Goal: Transaction & Acquisition: Purchase product/service

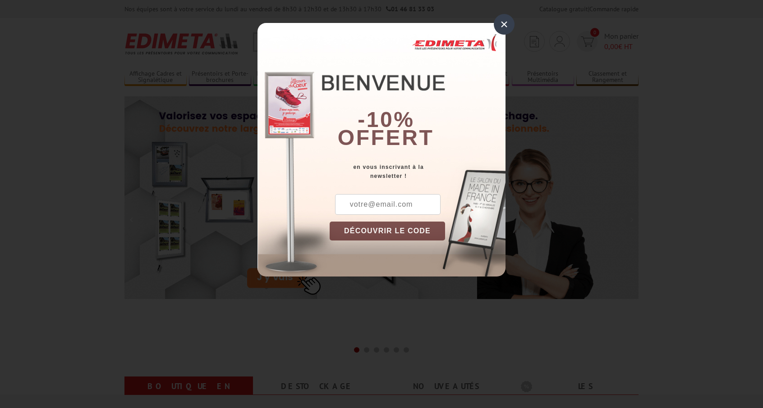
click at [509, 20] on div "×" at bounding box center [504, 24] width 21 height 21
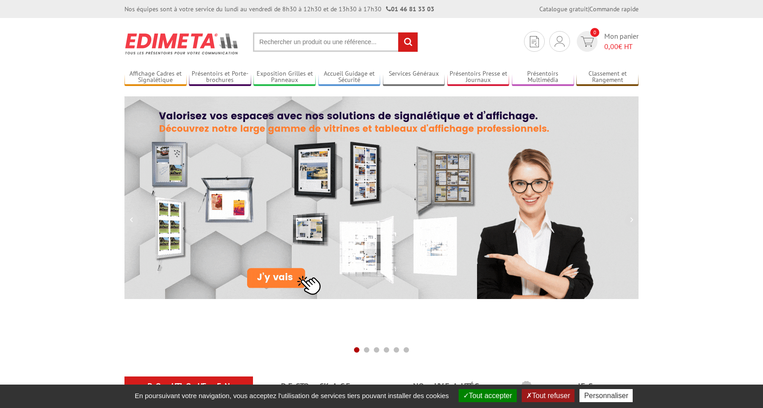
click at [341, 44] on input "text" at bounding box center [335, 41] width 165 height 19
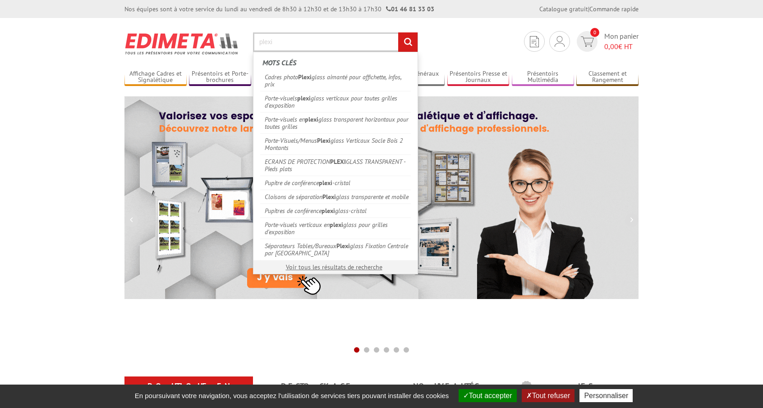
type input "plexi"
click at [398, 32] on input "rechercher" at bounding box center [407, 41] width 19 height 19
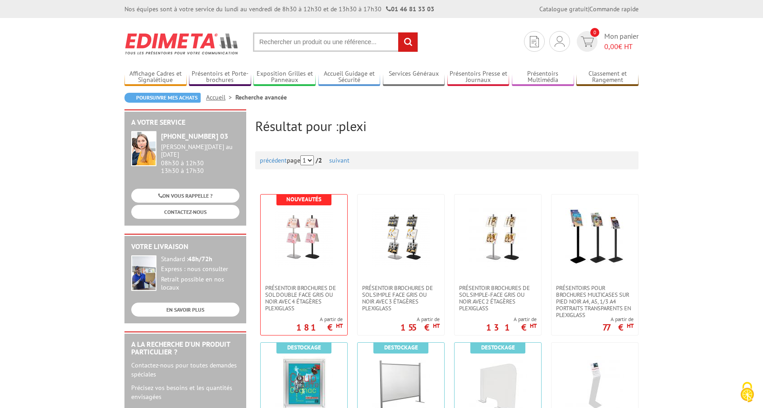
click at [269, 38] on input "text" at bounding box center [335, 41] width 165 height 19
type input "plexi porte"
click at [398, 32] on input "rechercher" at bounding box center [407, 41] width 19 height 19
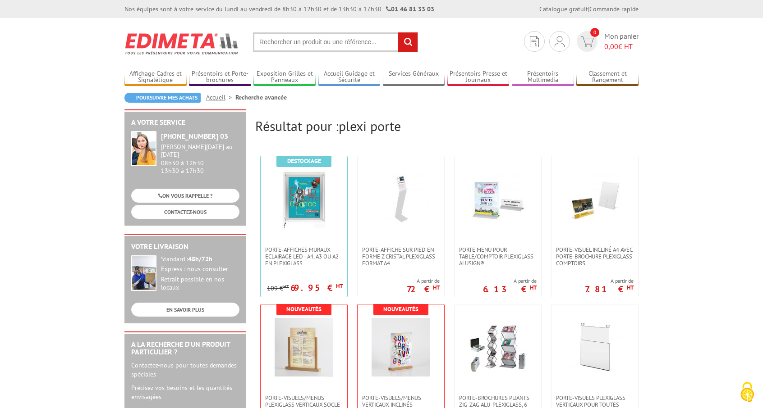
click at [307, 41] on input "text" at bounding box center [335, 41] width 165 height 19
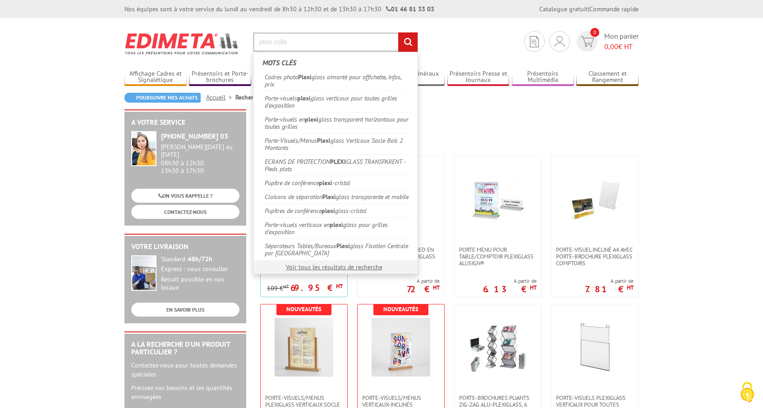
type input "plexi colle"
click at [398, 32] on input "rechercher" at bounding box center [407, 41] width 19 height 19
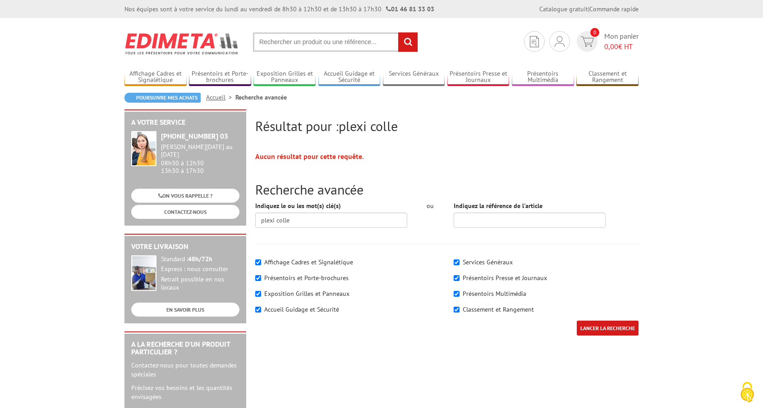
click at [287, 37] on input "text" at bounding box center [335, 41] width 165 height 19
type input "p"
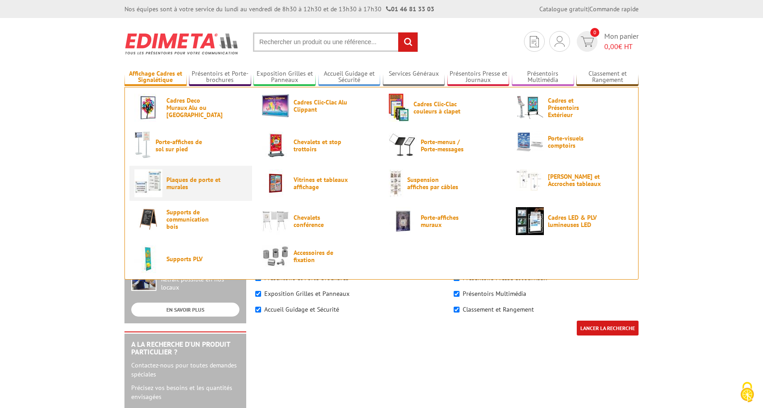
click at [187, 183] on span "Plaques de porte et murales" at bounding box center [193, 183] width 54 height 14
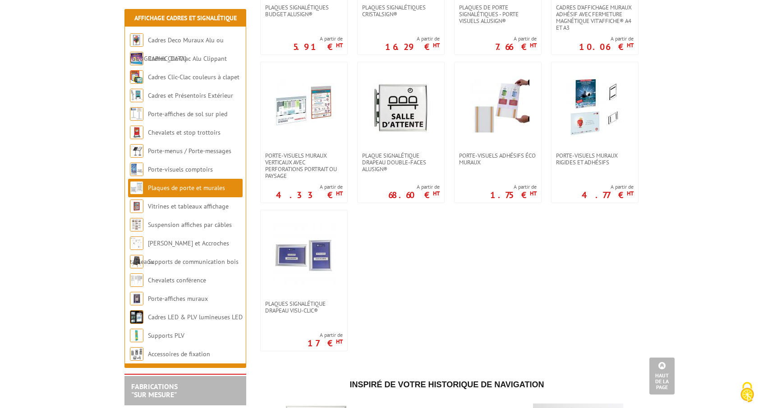
scroll to position [441, 0]
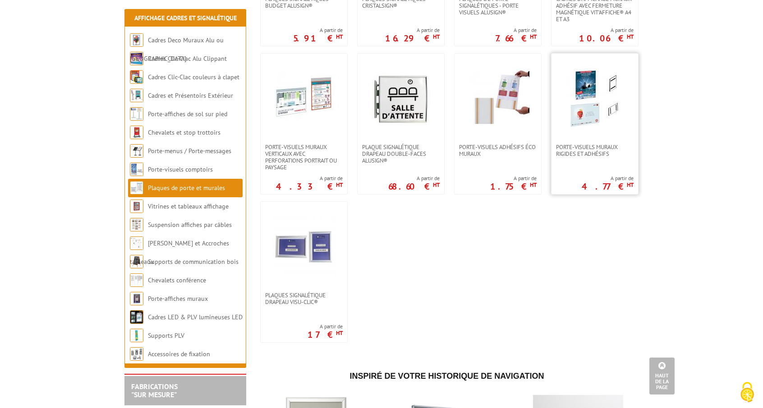
click at [580, 120] on img at bounding box center [594, 98] width 63 height 63
click at [505, 113] on img at bounding box center [497, 98] width 63 height 63
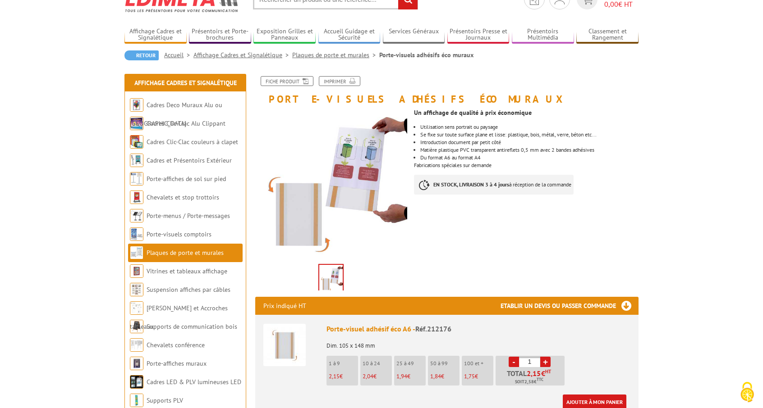
scroll to position [44, 0]
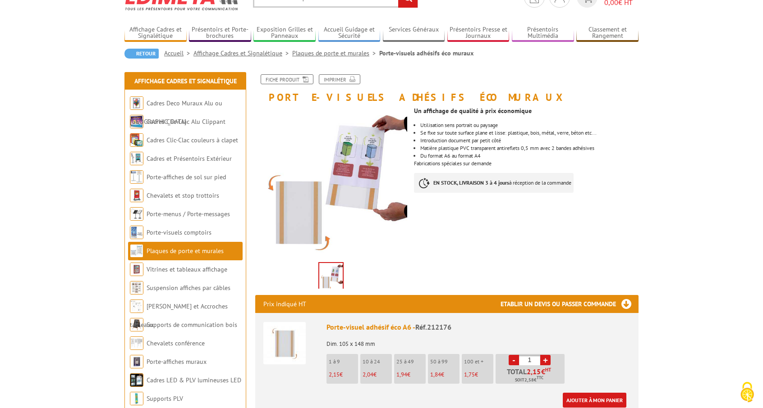
click at [341, 273] on img at bounding box center [330, 277] width 23 height 28
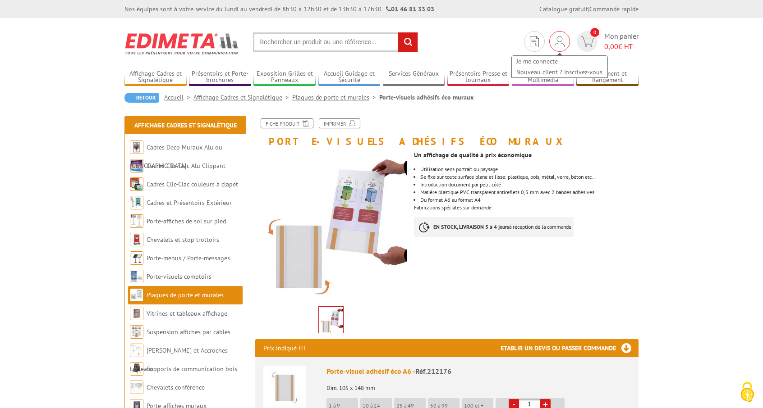
click at [556, 43] on img at bounding box center [559, 41] width 10 height 11
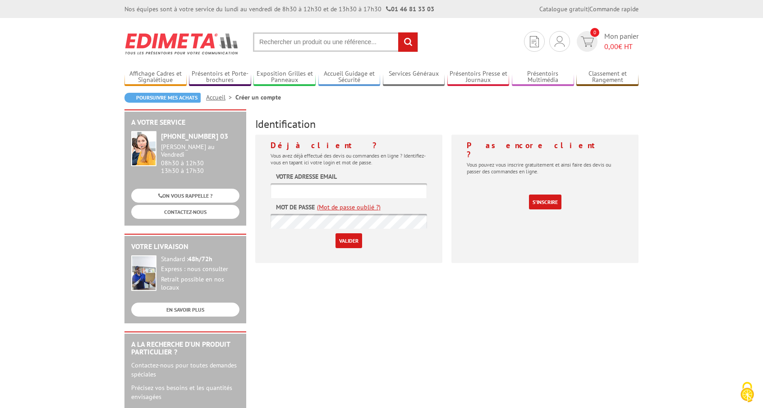
click at [325, 190] on input "text" at bounding box center [348, 190] width 156 height 15
type input "[EMAIL_ADDRESS][DOMAIN_NAME]"
click at [343, 237] on input "Valider" at bounding box center [348, 240] width 27 height 15
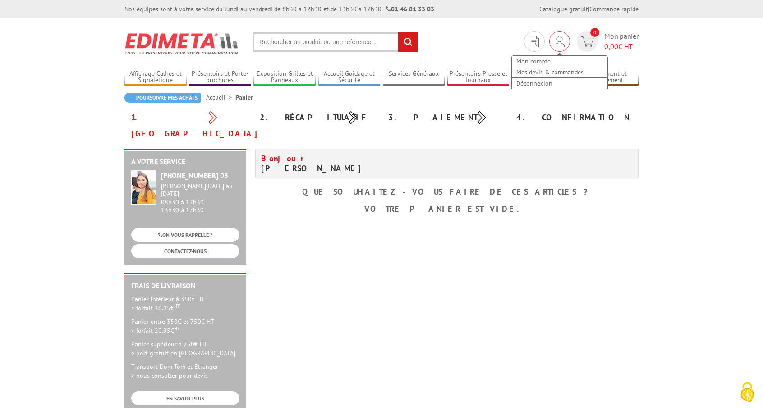
click at [559, 43] on img at bounding box center [559, 41] width 10 height 11
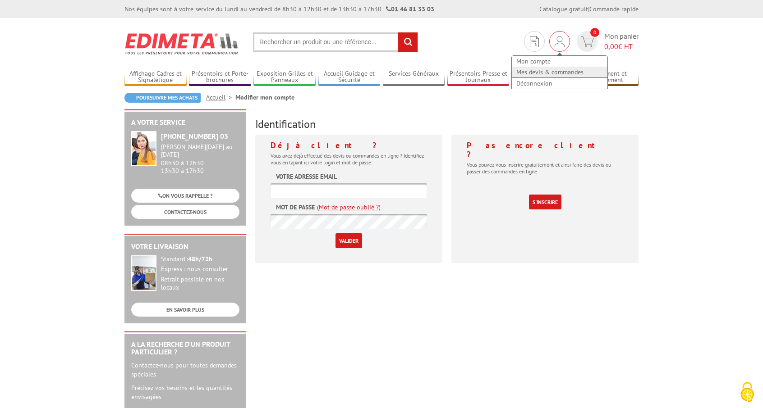
click at [544, 71] on link "Mes devis & commandes" at bounding box center [560, 72] width 96 height 11
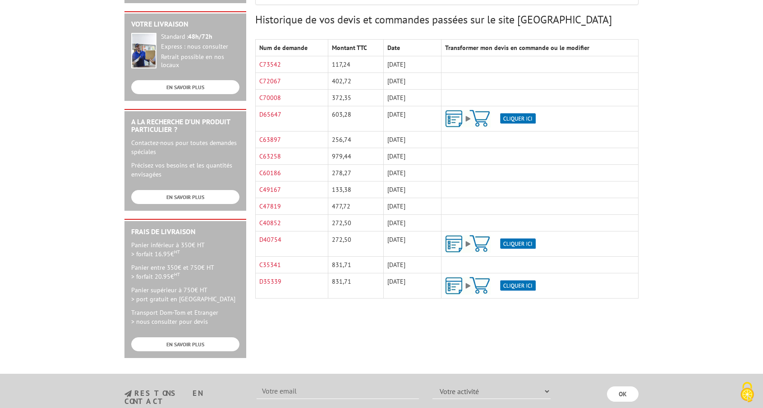
scroll to position [224, 0]
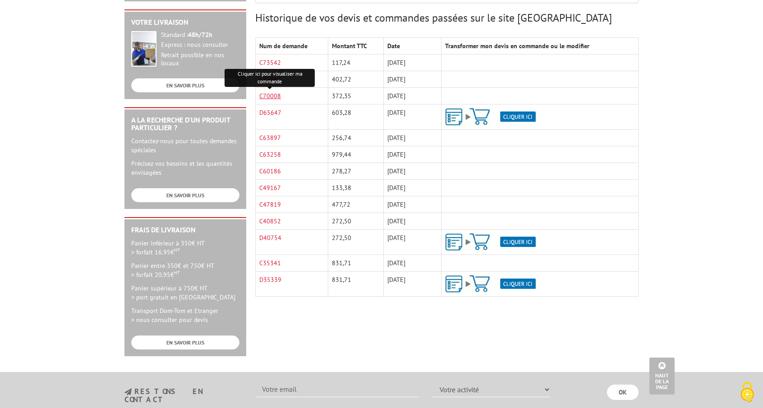
click at [268, 95] on link "C70008" at bounding box center [270, 96] width 22 height 8
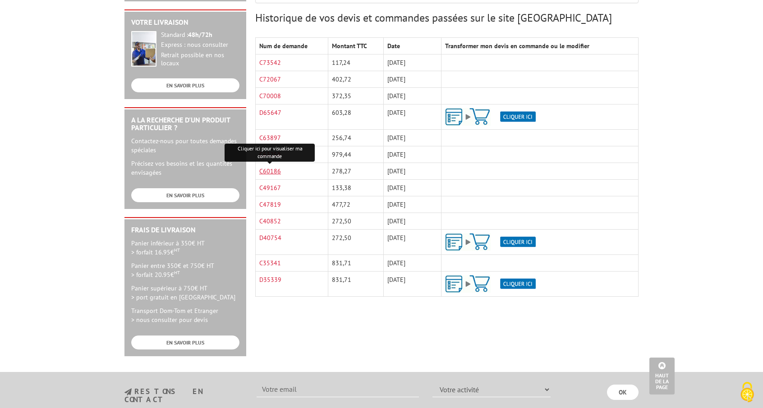
click at [270, 170] on link "C60186" at bounding box center [270, 171] width 22 height 8
click at [272, 262] on link "C35341" at bounding box center [270, 263] width 22 height 8
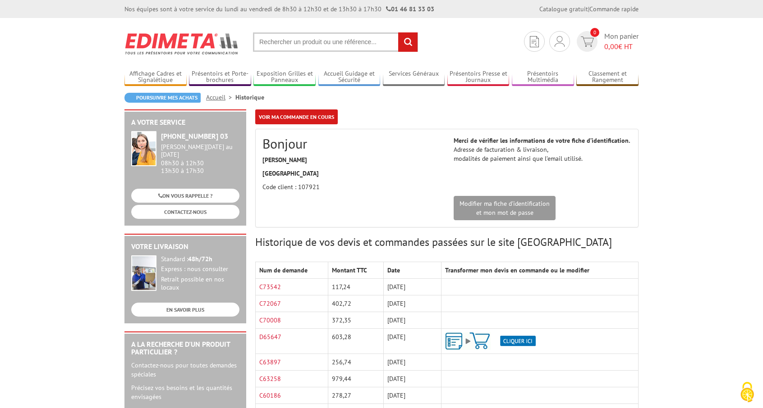
click at [267, 46] on input "text" at bounding box center [335, 41] width 165 height 19
type input "porte affiche mural adhésif"
click at [398, 32] on input "rechercher" at bounding box center [407, 41] width 19 height 19
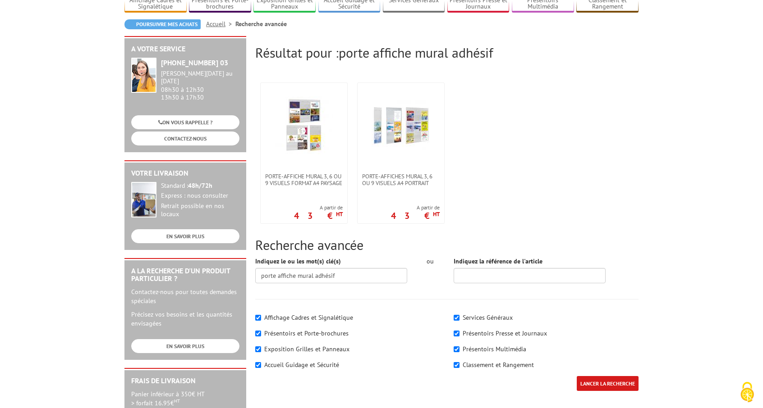
scroll to position [75, 0]
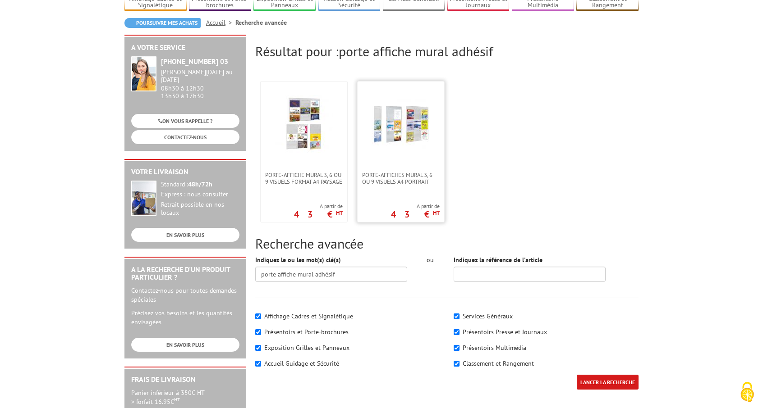
click at [417, 130] on img at bounding box center [400, 124] width 59 height 59
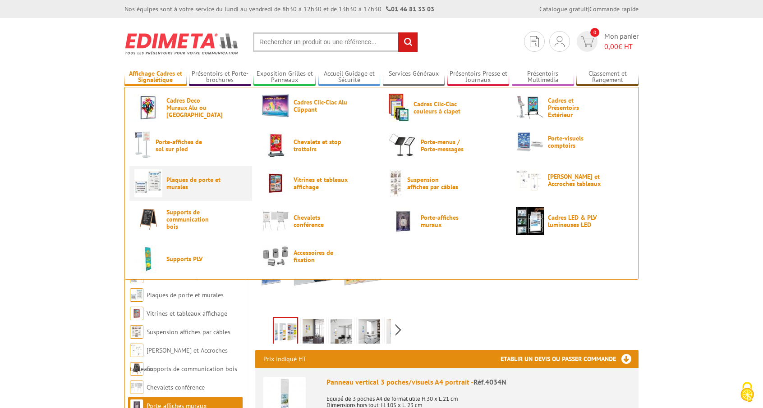
click at [187, 186] on span "Plaques de porte et murales" at bounding box center [193, 183] width 54 height 14
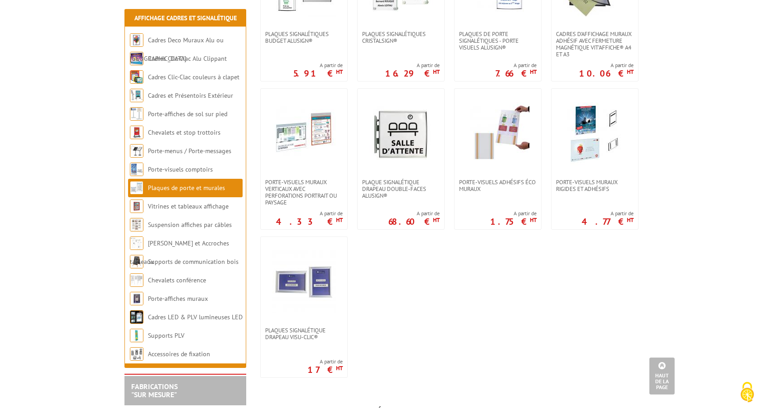
scroll to position [404, 0]
click at [579, 128] on img at bounding box center [594, 135] width 63 height 63
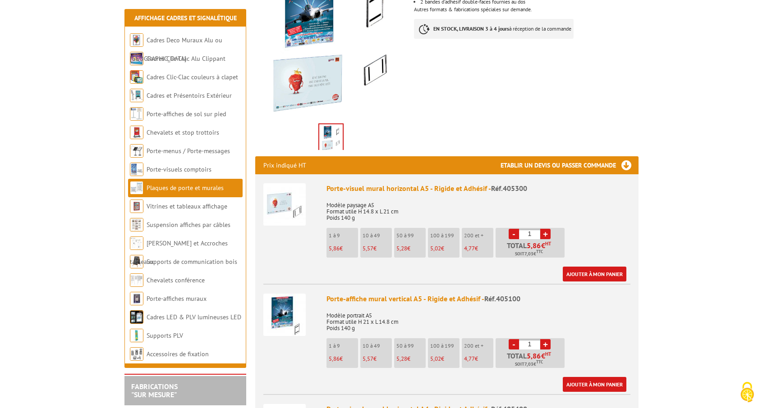
scroll to position [224, 0]
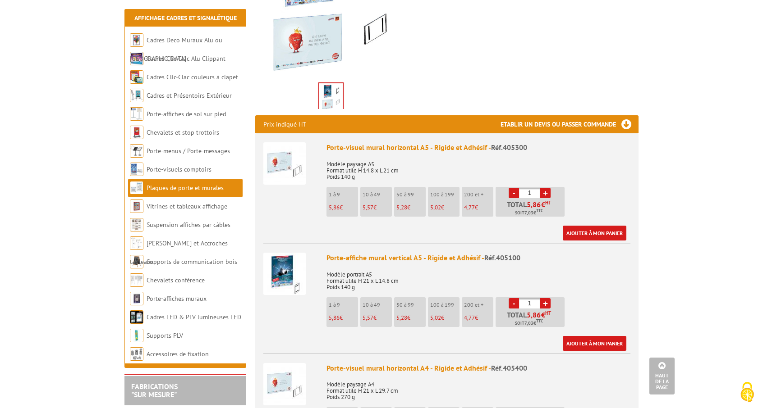
click at [545, 302] on link "+" at bounding box center [545, 303] width 10 height 10
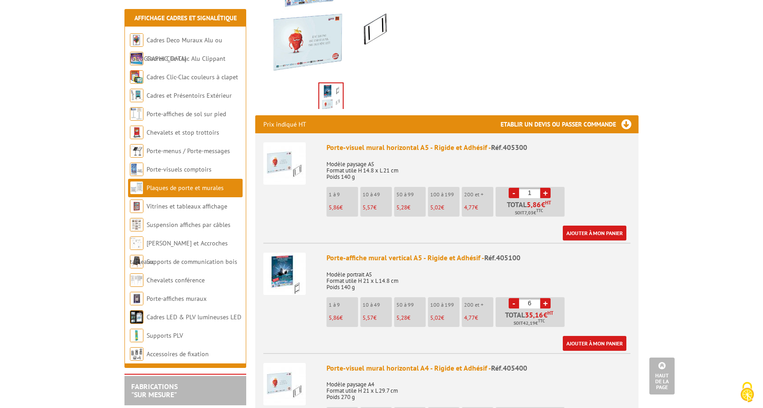
click at [545, 302] on link "+" at bounding box center [545, 303] width 10 height 10
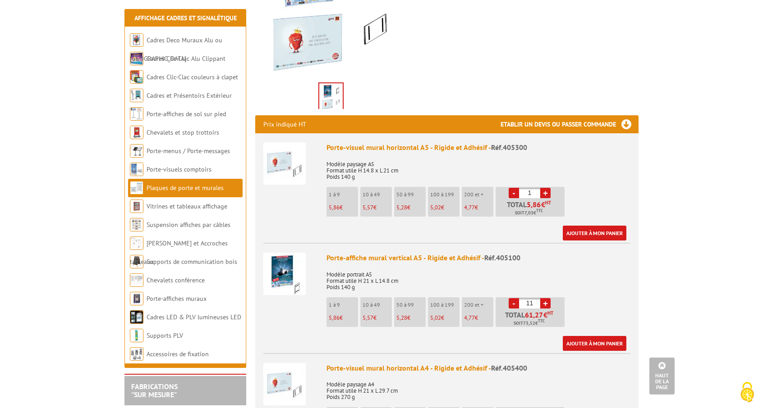
click at [545, 302] on link "+" at bounding box center [545, 303] width 10 height 10
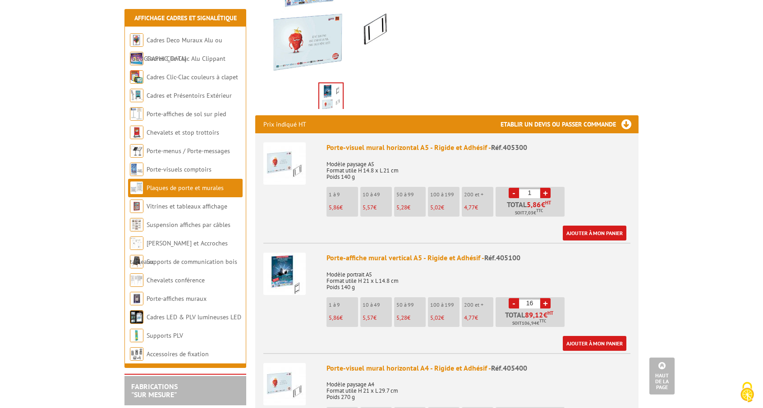
click at [513, 304] on link "-" at bounding box center [513, 303] width 10 height 10
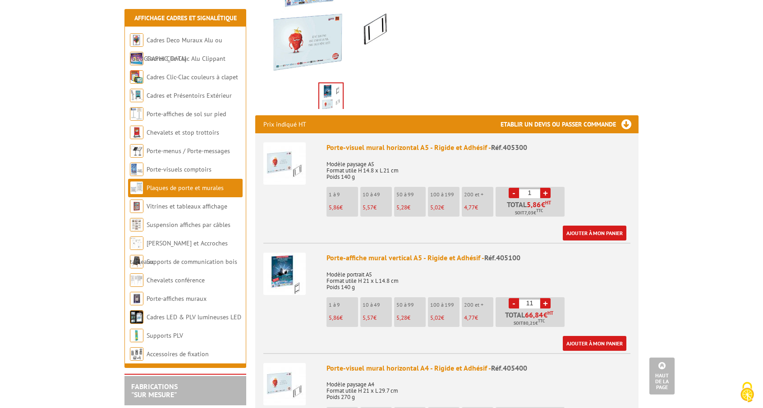
click at [513, 304] on link "-" at bounding box center [513, 303] width 10 height 10
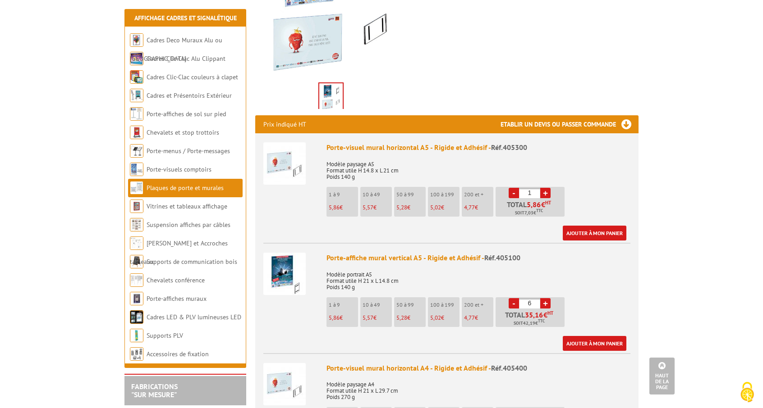
click at [513, 304] on link "-" at bounding box center [513, 303] width 10 height 10
click at [547, 303] on link "+" at bounding box center [545, 303] width 10 height 10
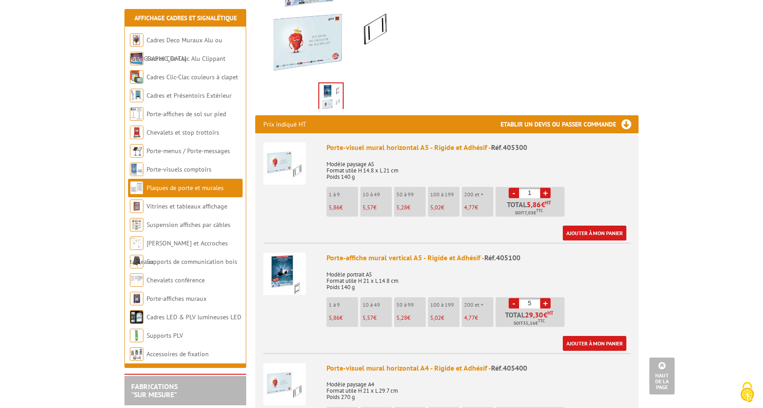
click at [547, 303] on link "+" at bounding box center [545, 303] width 10 height 10
drag, startPoint x: 534, startPoint y: 304, endPoint x: 512, endPoint y: 303, distance: 22.1
click at [512, 303] on li "- 7 + Total 41,02 € HT Soit 49,22 € TTC" at bounding box center [529, 313] width 69 height 30
type input "10"
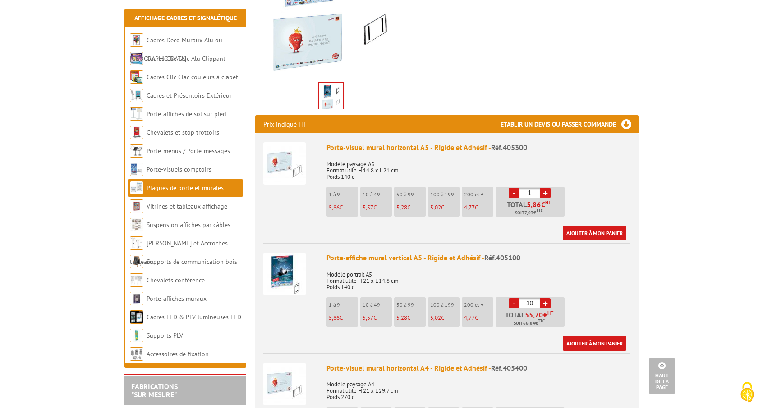
click at [588, 344] on link "Ajouter à mon panier" at bounding box center [595, 343] width 64 height 15
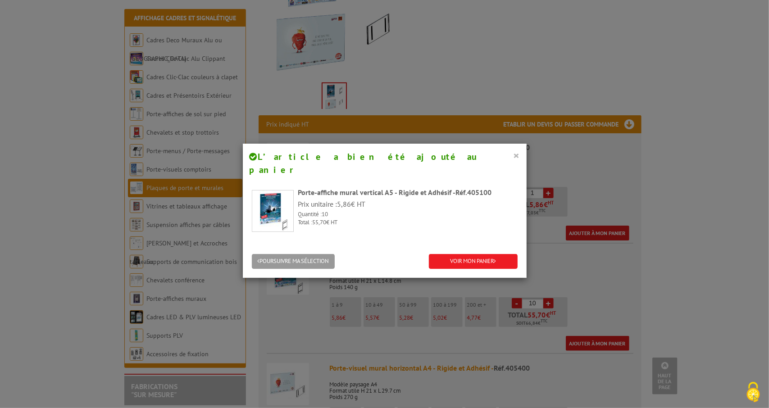
click at [515, 155] on button "×" at bounding box center [517, 156] width 6 height 12
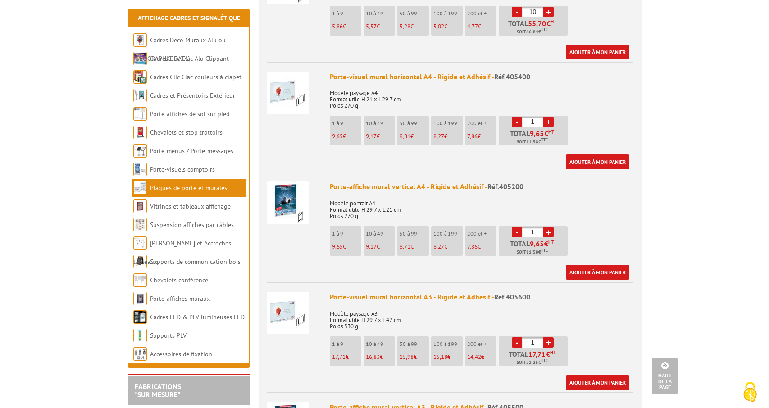
scroll to position [529, 0]
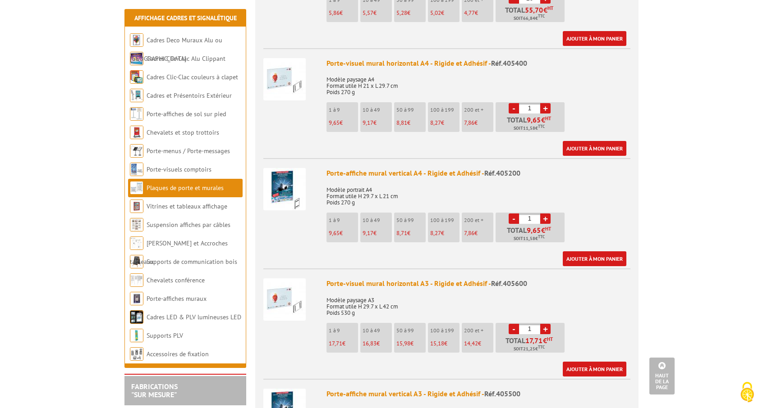
drag, startPoint x: 536, startPoint y: 218, endPoint x: 515, endPoint y: 217, distance: 20.8
click at [515, 217] on li "- 1 + Total 9,65 € HT Soit 11,58 € TTC" at bounding box center [529, 228] width 69 height 30
type input "80"
click at [588, 258] on link "Ajouter à mon panier" at bounding box center [595, 259] width 64 height 15
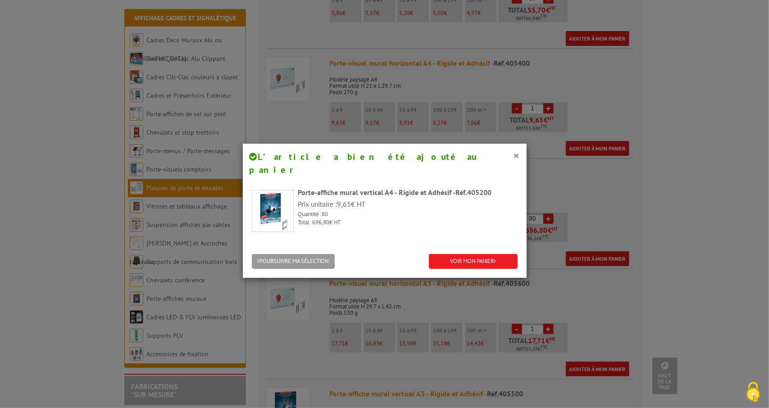
click at [517, 156] on div "× L’article a bien été ajouté au panier" at bounding box center [385, 163] width 284 height 39
click at [514, 155] on button "×" at bounding box center [517, 156] width 6 height 12
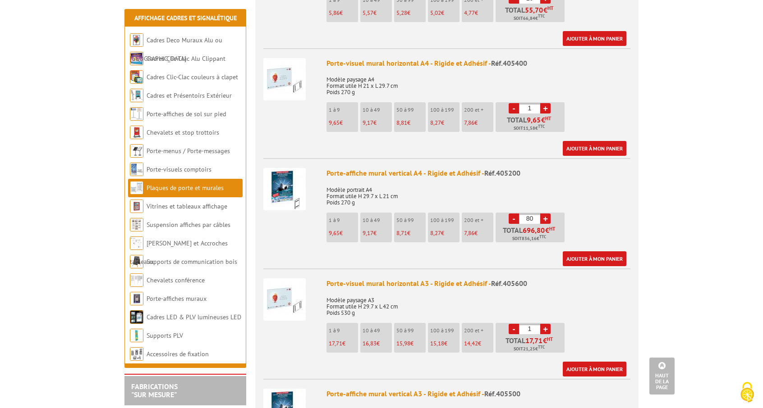
drag, startPoint x: 534, startPoint y: 111, endPoint x: 504, endPoint y: 106, distance: 30.6
click at [504, 106] on li "- 1 + Total 9,65 € HT Soit 11,58 € TTC" at bounding box center [529, 117] width 69 height 30
drag, startPoint x: 535, startPoint y: 110, endPoint x: 519, endPoint y: 108, distance: 16.3
click at [519, 108] on input "4" at bounding box center [529, 108] width 21 height 10
type input "4"
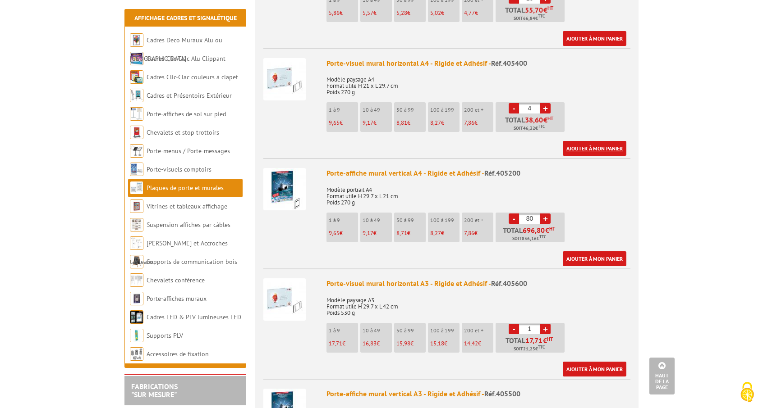
click at [578, 148] on link "Ajouter à mon panier" at bounding box center [595, 148] width 64 height 15
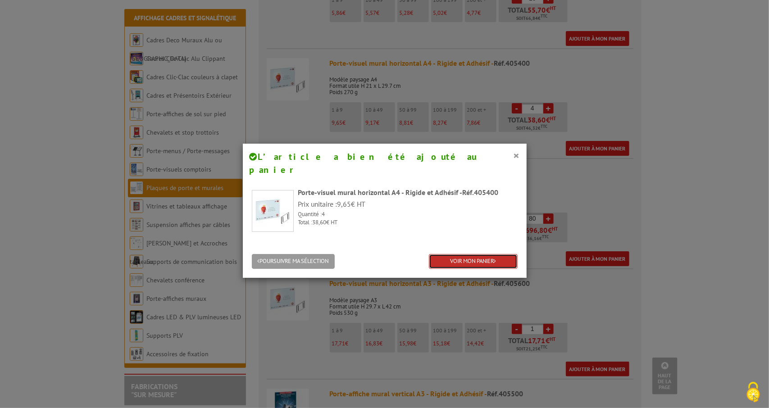
click at [462, 254] on link "VOIR MON PANIER" at bounding box center [473, 261] width 89 height 15
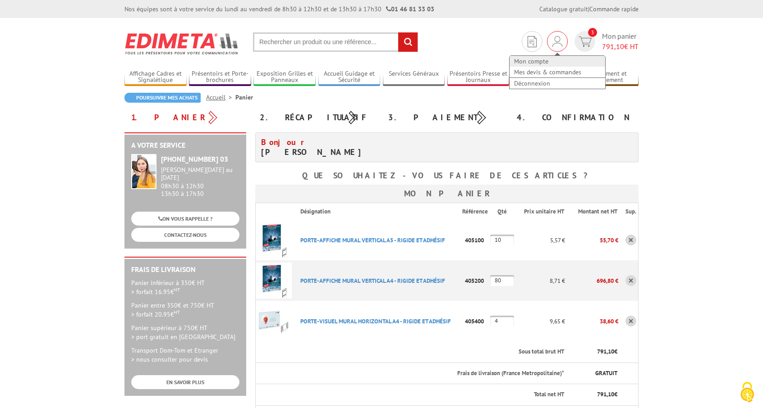
click at [537, 60] on link "Mon compte" at bounding box center [557, 61] width 96 height 11
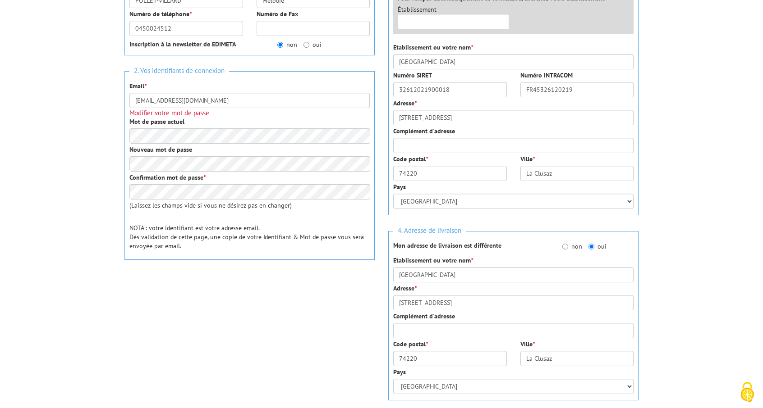
scroll to position [193, 0]
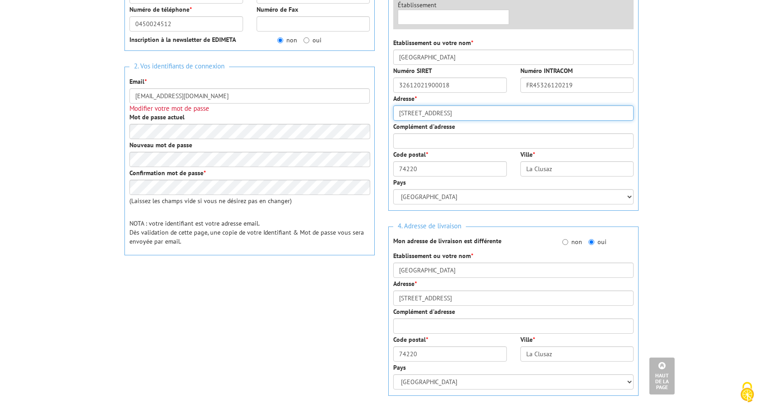
drag, startPoint x: 486, startPoint y: 112, endPoint x: 381, endPoint y: 111, distance: 104.6
click at [381, 111] on div "3. Votre adresse de facturation Votre secteur d'activité * Sélectionner votre s…" at bounding box center [513, 208] width 264 height 552
type input "90 sentier du Bossonnet"
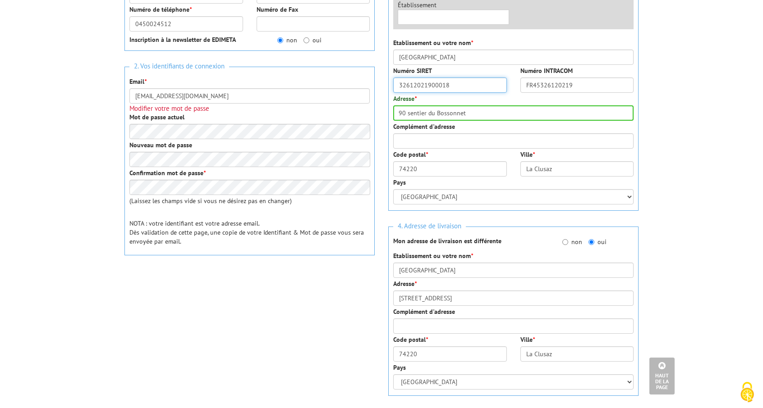
click at [420, 88] on input "32612021900018" at bounding box center [450, 85] width 114 height 15
type input "326120219"
click at [562, 87] on input "FR45326120219" at bounding box center [577, 85] width 114 height 15
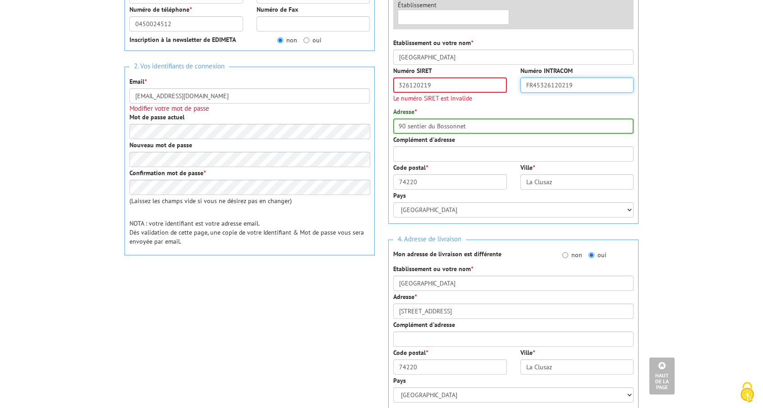
click at [562, 87] on input "FR45326120219" at bounding box center [577, 85] width 114 height 15
type input "FR"
click at [466, 88] on input "326120219" at bounding box center [450, 85] width 114 height 15
type input "32612021900018"
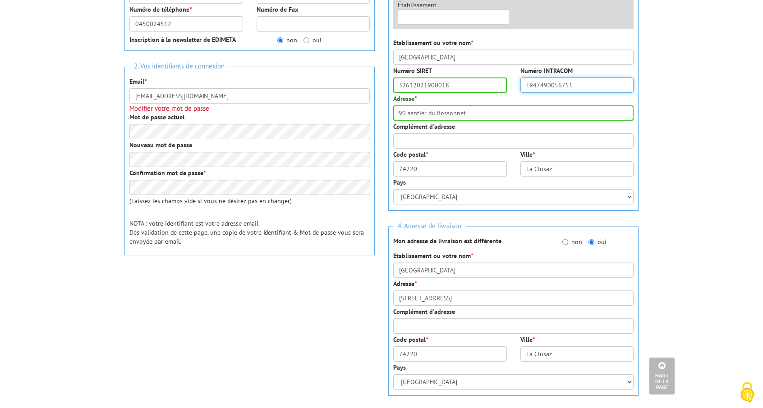
type input "FR47490056751"
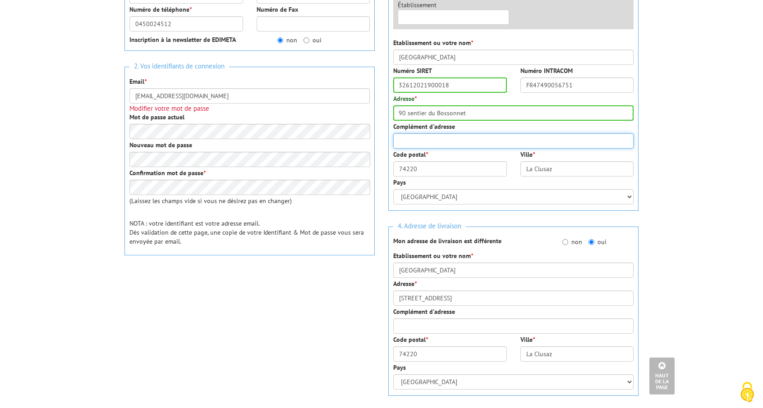
click at [419, 143] on input "Complément d'adresse" at bounding box center [513, 140] width 240 height 15
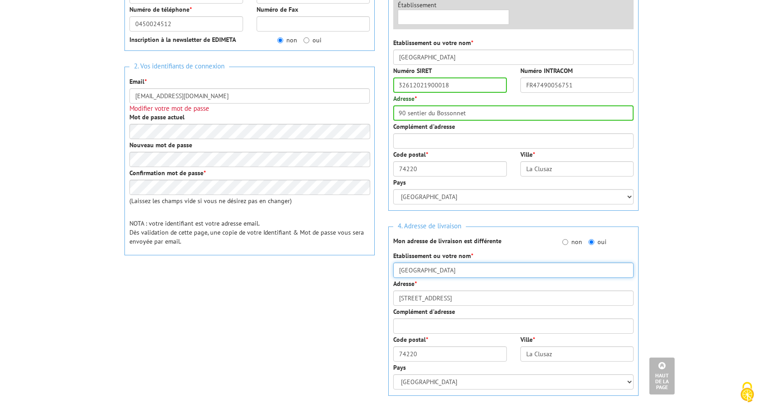
drag, startPoint x: 445, startPoint y: 269, endPoint x: 318, endPoint y: 266, distance: 127.1
click at [318, 266] on div "1. Vos informations personnelles Civilité * Mr. Mme. Mlle. Nom * [PERSON_NAME][…" at bounding box center [381, 208] width 527 height 552
type input "Hôtel Beauregard"
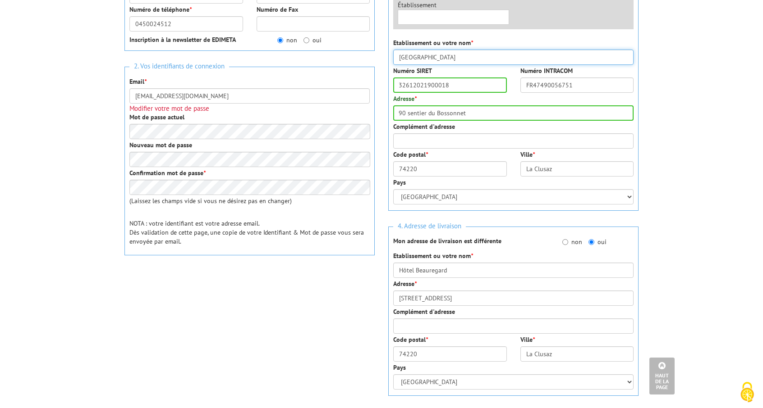
drag, startPoint x: 449, startPoint y: 63, endPoint x: 376, endPoint y: 60, distance: 73.1
click at [376, 60] on div "1. Vos informations personnelles Civilité * Mr. Mme. Mlle. Nom * [PERSON_NAME][…" at bounding box center [381, 208] width 527 height 552
type input "A"
type input "SAS HOTEL BEAUREGARD"
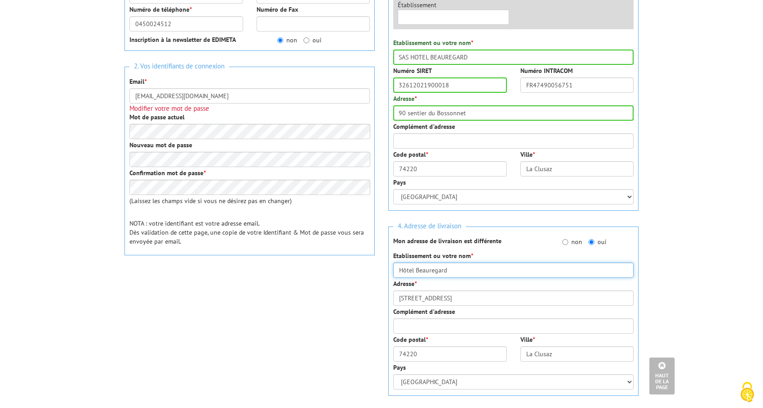
drag, startPoint x: 454, startPoint y: 271, endPoint x: 349, endPoint y: 255, distance: 106.2
click at [349, 255] on div "1. Vos informations personnelles Civilité * Mr. Mme. Mlle. Nom * POLLET-VILLARD…" at bounding box center [381, 208] width 527 height 552
type input "SAS HOTEL BEAUREGARD"
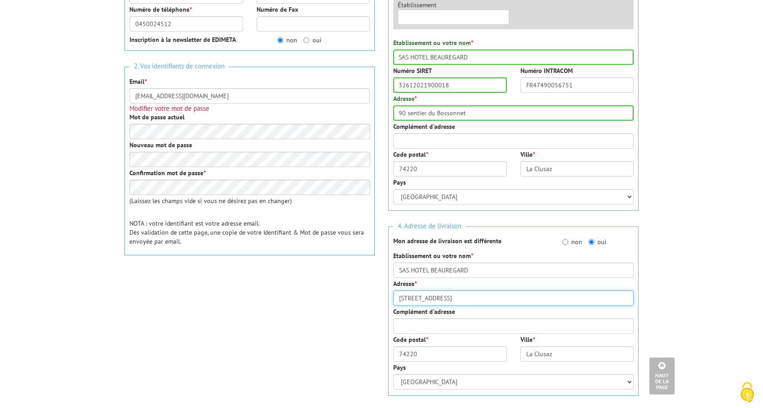
drag, startPoint x: 481, startPoint y: 299, endPoint x: 336, endPoint y: 279, distance: 146.9
click at [336, 279] on div "1. Vos informations personnelles Civilité * Mr. Mme. Mlle. Nom * POLLET-VILLARD…" at bounding box center [381, 208] width 527 height 552
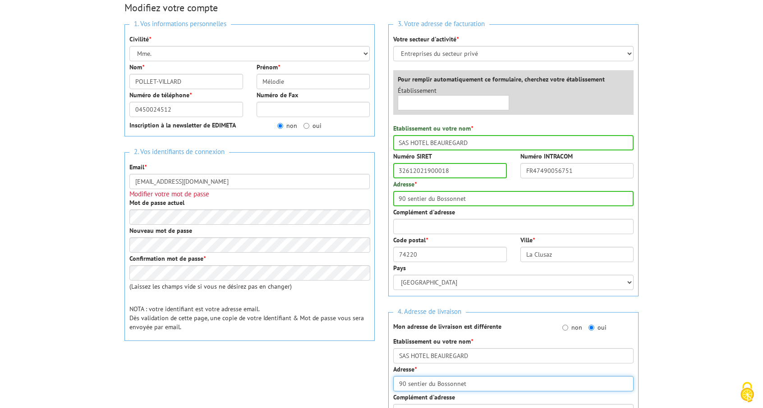
scroll to position [109, 0]
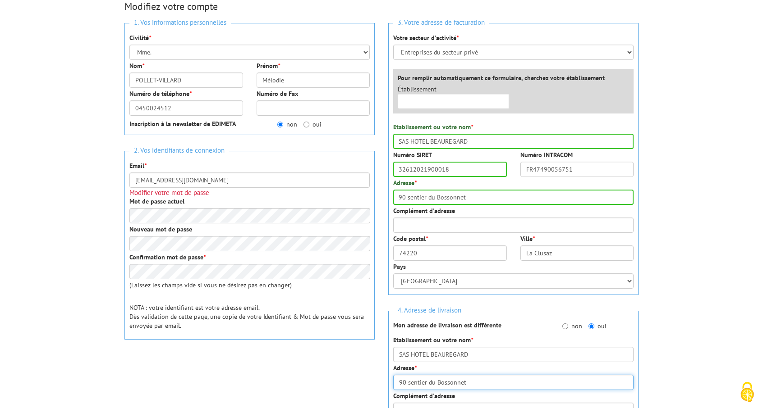
type input "90 sentier du Bossonnet"
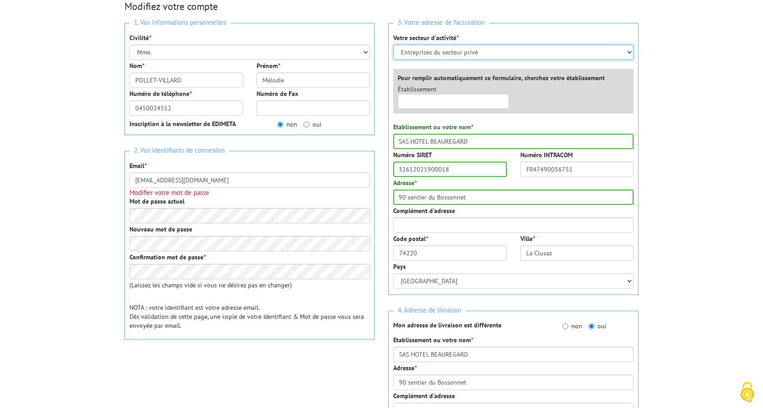
click at [617, 47] on select "Sélectionner votre secteur d'activité Administrations et collectivités Magasins…" at bounding box center [513, 52] width 240 height 15
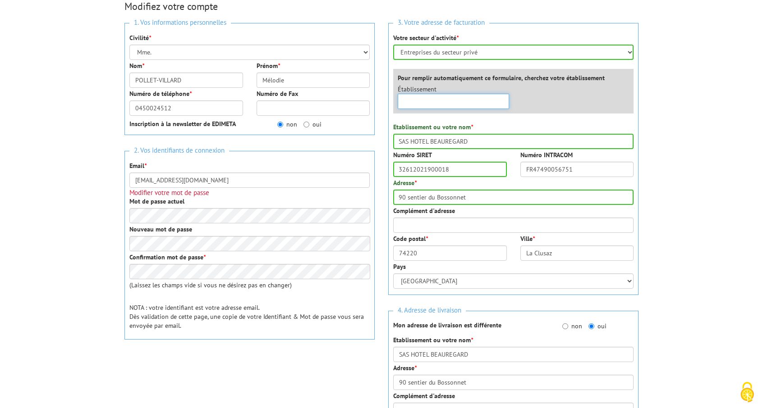
click at [421, 101] on input "text" at bounding box center [453, 101] width 111 height 15
type input "BEAUREGARD"
click at [617, 98] on div "Établissement × BEAUREGARD Aucun établiseement trouvé à ce nom" at bounding box center [515, 99] width 249 height 29
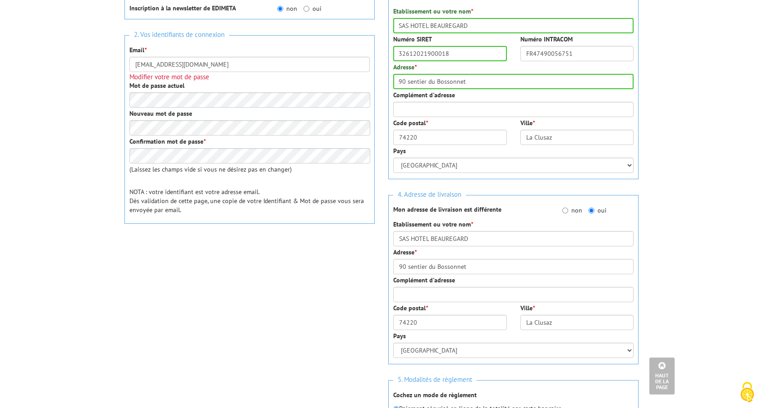
scroll to position [226, 0]
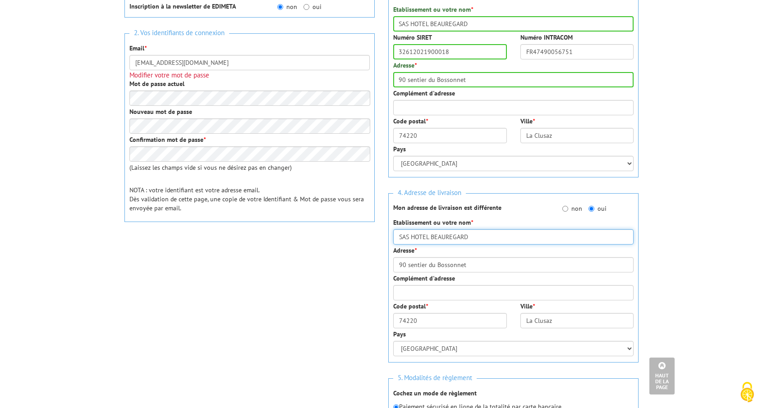
drag, startPoint x: 411, startPoint y: 236, endPoint x: 348, endPoint y: 236, distance: 63.6
click at [348, 236] on div "1. Vos informations personnelles Civilité * Mr. Mme. Mlle. Nom * POLLET-VILLARD…" at bounding box center [381, 175] width 527 height 552
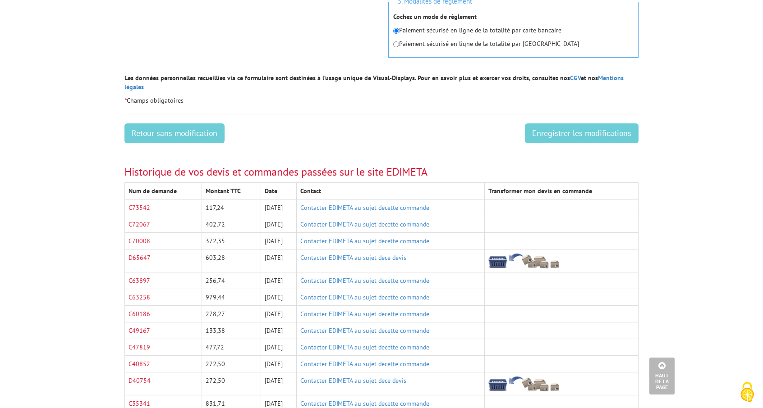
scroll to position [600, 0]
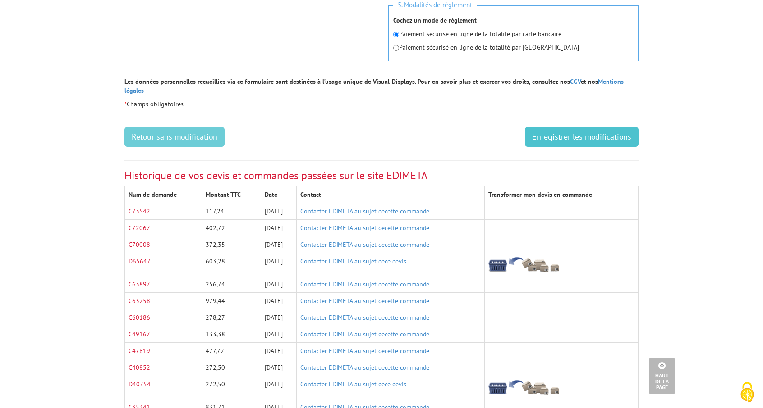
type input "HOTEL BEAUREGARD"
click at [571, 130] on input "Enregistrer les modifications" at bounding box center [582, 137] width 114 height 20
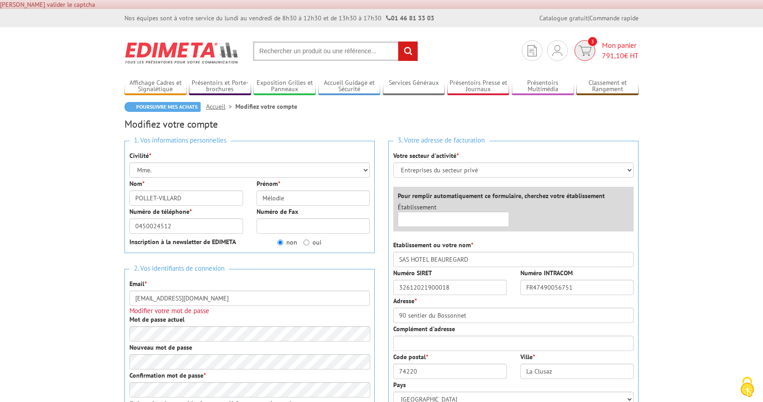
click at [609, 49] on span "Mon panier 791,10 € HT" at bounding box center [620, 50] width 37 height 21
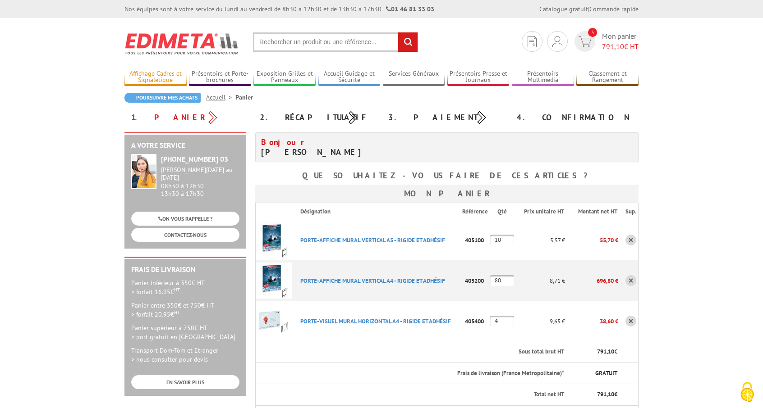
click at [159, 73] on link "Affichage Cadres et Signalétique" at bounding box center [155, 77] width 62 height 15
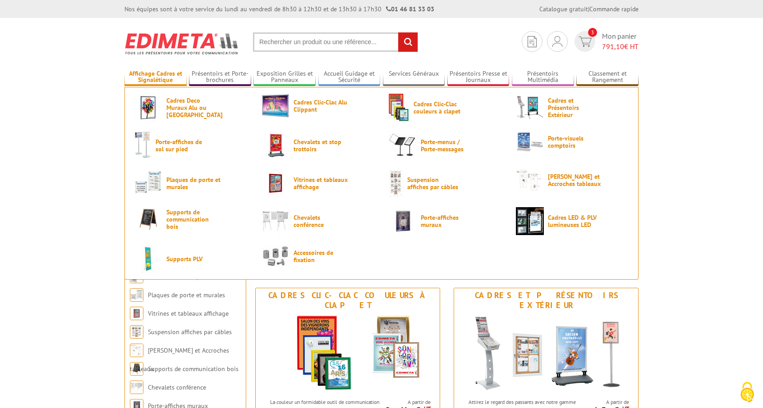
click at [163, 78] on link "Affichage Cadres et Signalétique" at bounding box center [155, 77] width 62 height 15
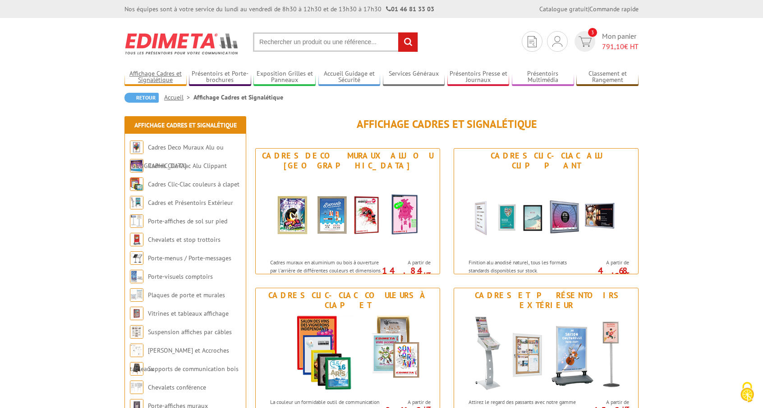
click at [163, 78] on link "Affichage Cadres et Signalétique" at bounding box center [155, 77] width 62 height 15
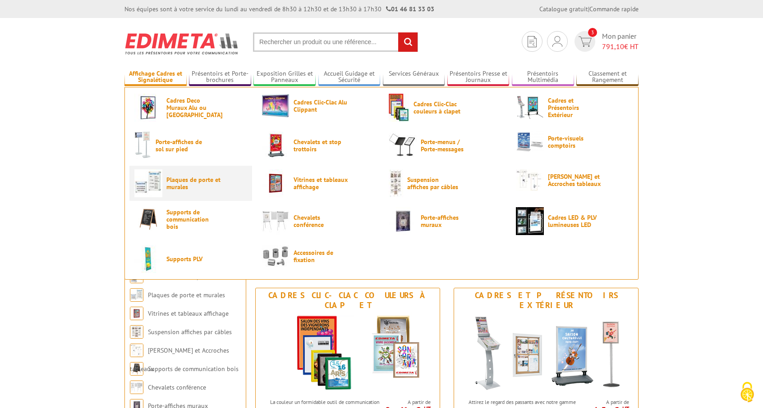
click at [191, 182] on span "Plaques de porte et murales" at bounding box center [193, 183] width 54 height 14
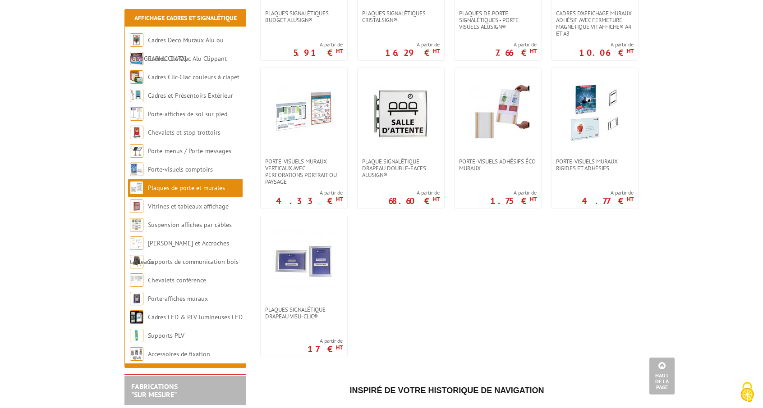
scroll to position [424, 0]
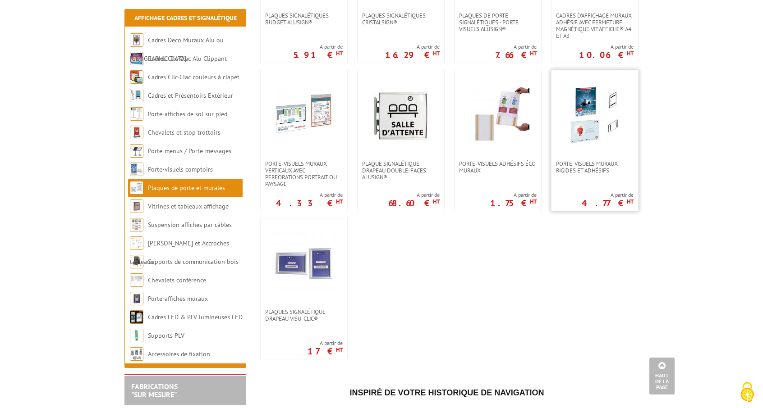
click at [600, 124] on img at bounding box center [594, 115] width 63 height 63
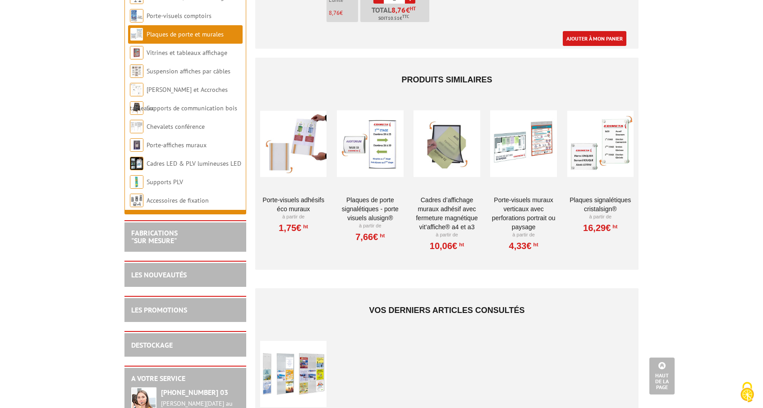
scroll to position [1216, 0]
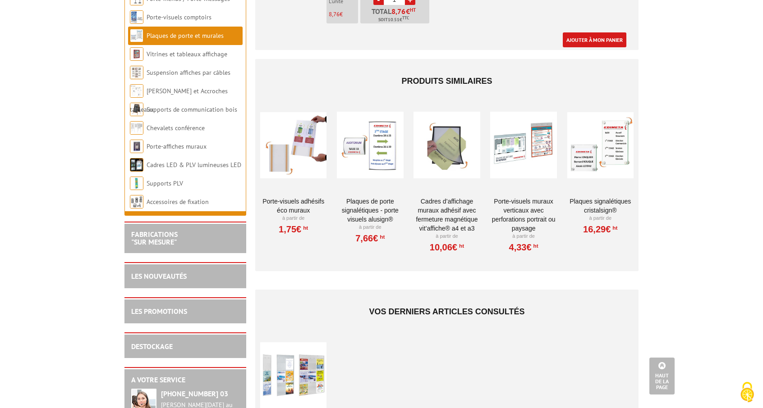
click at [490, 145] on div at bounding box center [523, 145] width 66 height 90
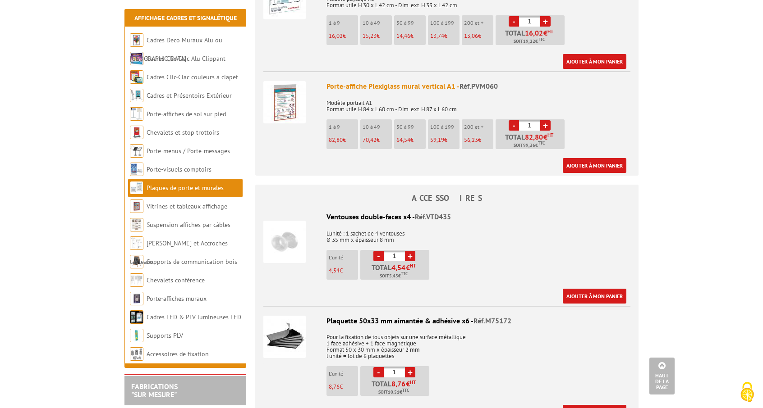
scroll to position [919, 0]
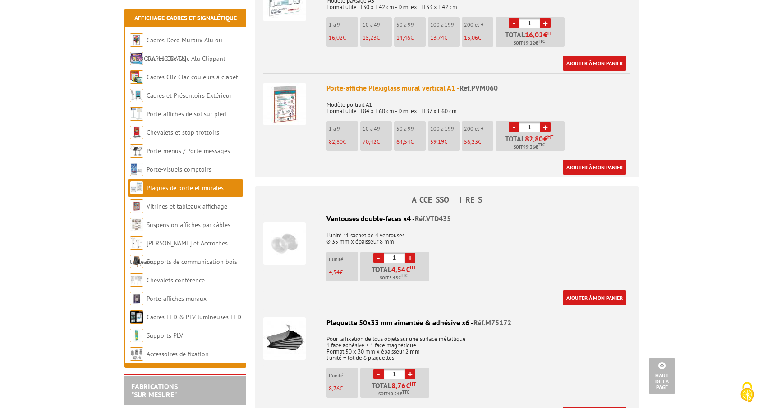
click at [283, 330] on img at bounding box center [284, 339] width 42 height 42
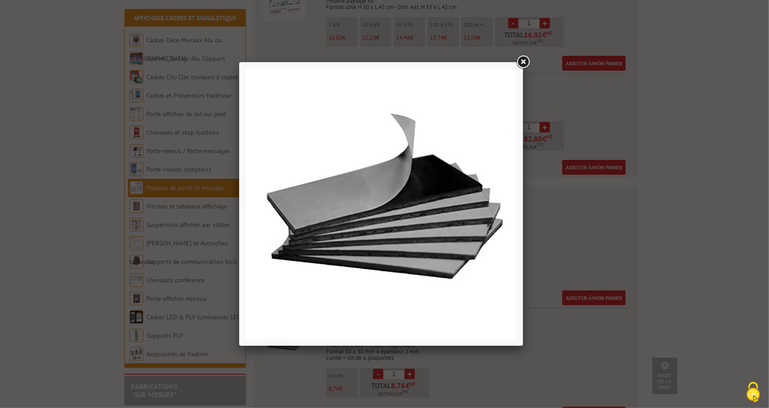
click at [522, 62] on link at bounding box center [523, 62] width 16 height 16
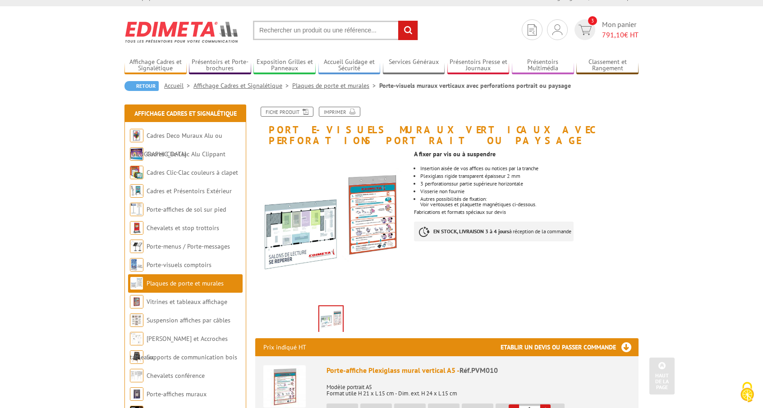
scroll to position [0, 0]
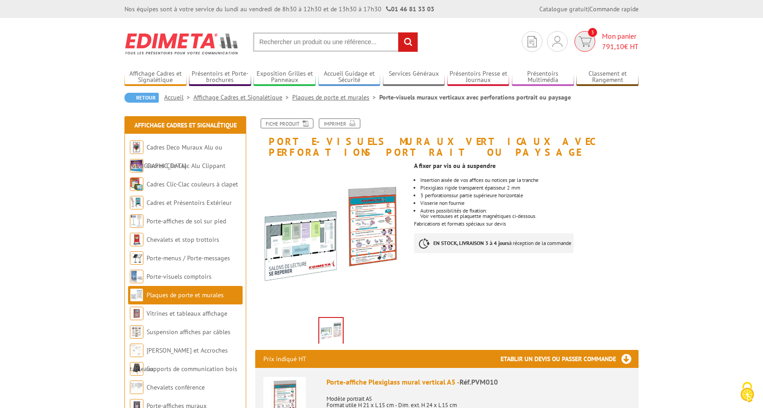
click at [618, 36] on span "Mon panier 791,10 € HT" at bounding box center [620, 41] width 37 height 21
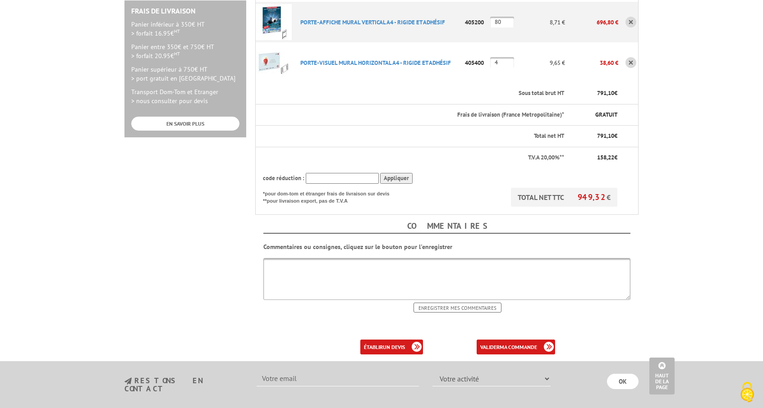
scroll to position [258, 0]
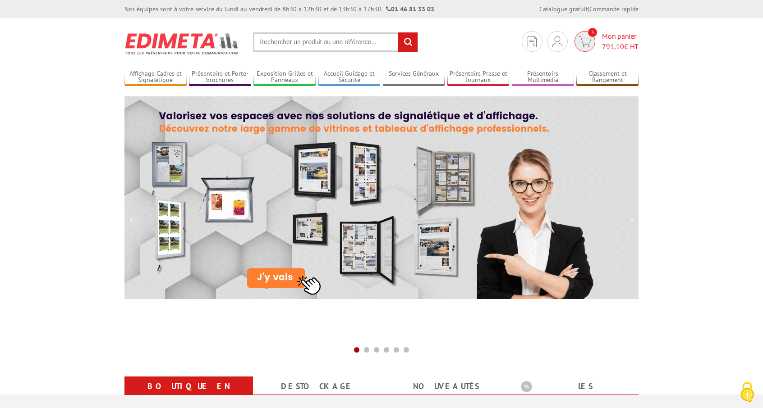
click at [606, 40] on span "Mon panier 791,10 € HT" at bounding box center [620, 41] width 37 height 21
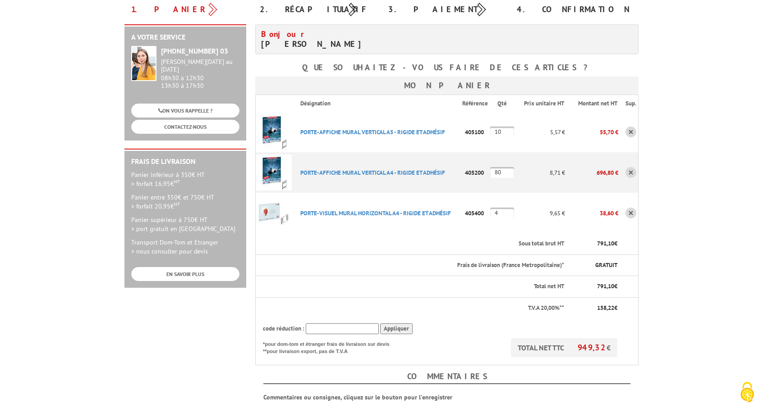
scroll to position [109, 0]
click at [360, 327] on input "text" at bounding box center [342, 328] width 73 height 11
type input "New10"
click at [390, 323] on input "Appliquer" at bounding box center [396, 328] width 32 height 11
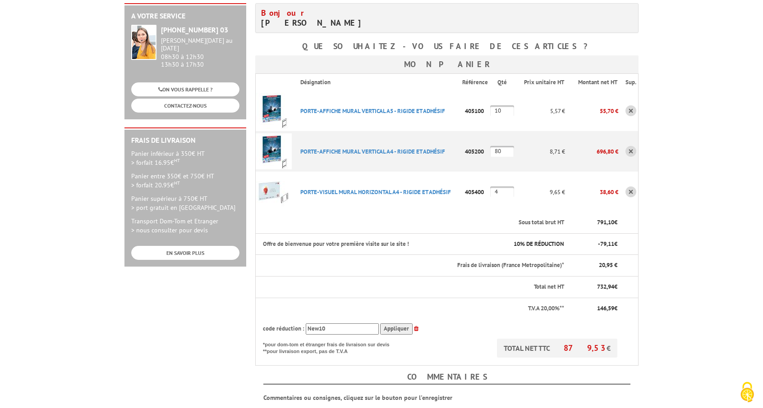
scroll to position [134, 0]
